Goal: Check status

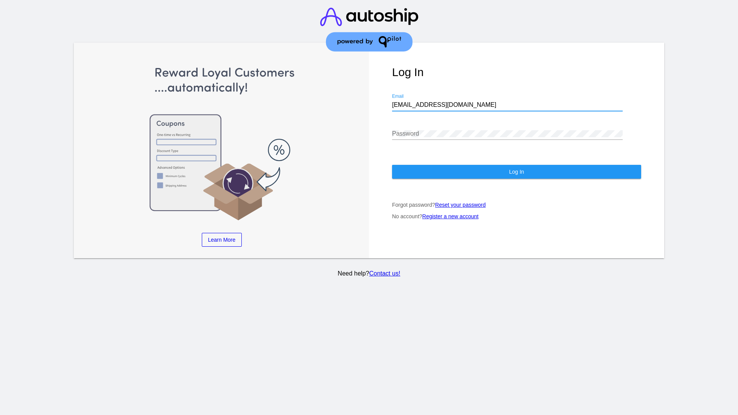
type input "jr@patternsinthecloud.com"
click at [516, 172] on span "Log In" at bounding box center [516, 172] width 15 height 6
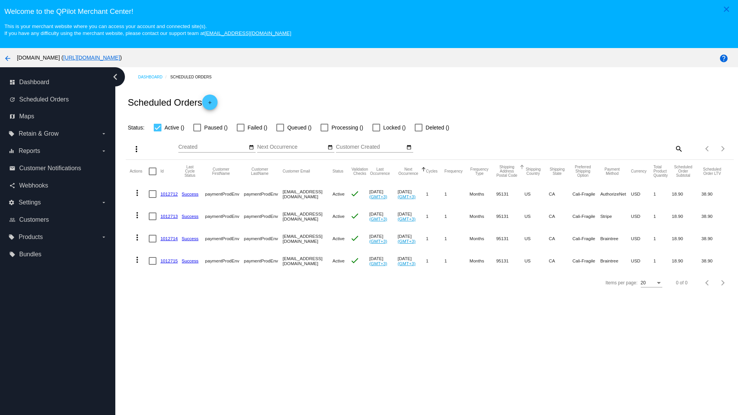
click at [252, 128] on span "Failed ()" at bounding box center [257, 127] width 20 height 9
click at [240, 131] on input "Failed ()" at bounding box center [240, 131] width 0 height 0
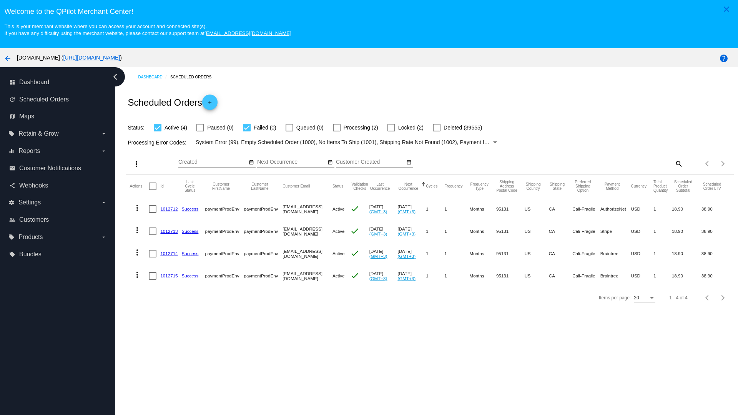
click at [259, 128] on span "Failed (0)" at bounding box center [265, 127] width 23 height 9
click at [247, 131] on input "Failed (0)" at bounding box center [246, 131] width 0 height 0
checkbox input "false"
